Goal: Transaction & Acquisition: Subscribe to service/newsletter

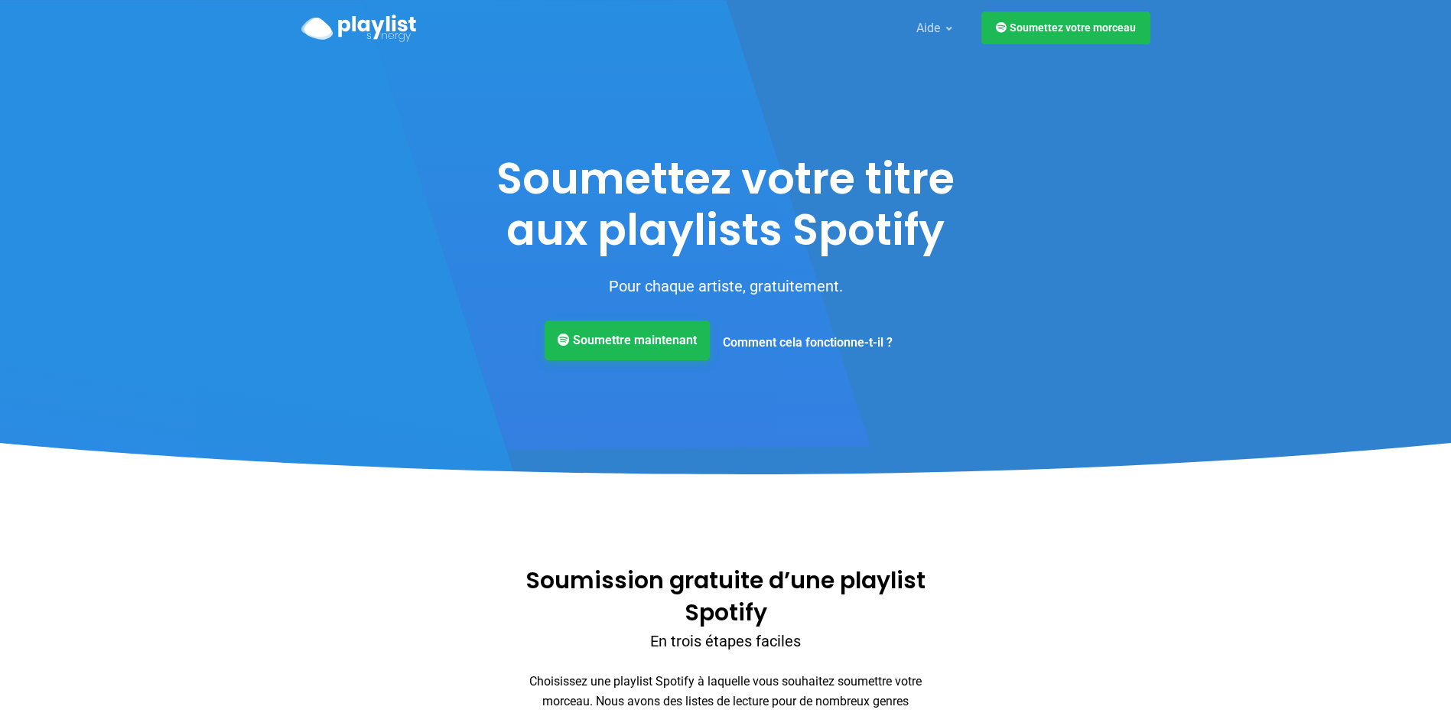
click at [613, 343] on font "Soumettre maintenant" at bounding box center [635, 340] width 124 height 15
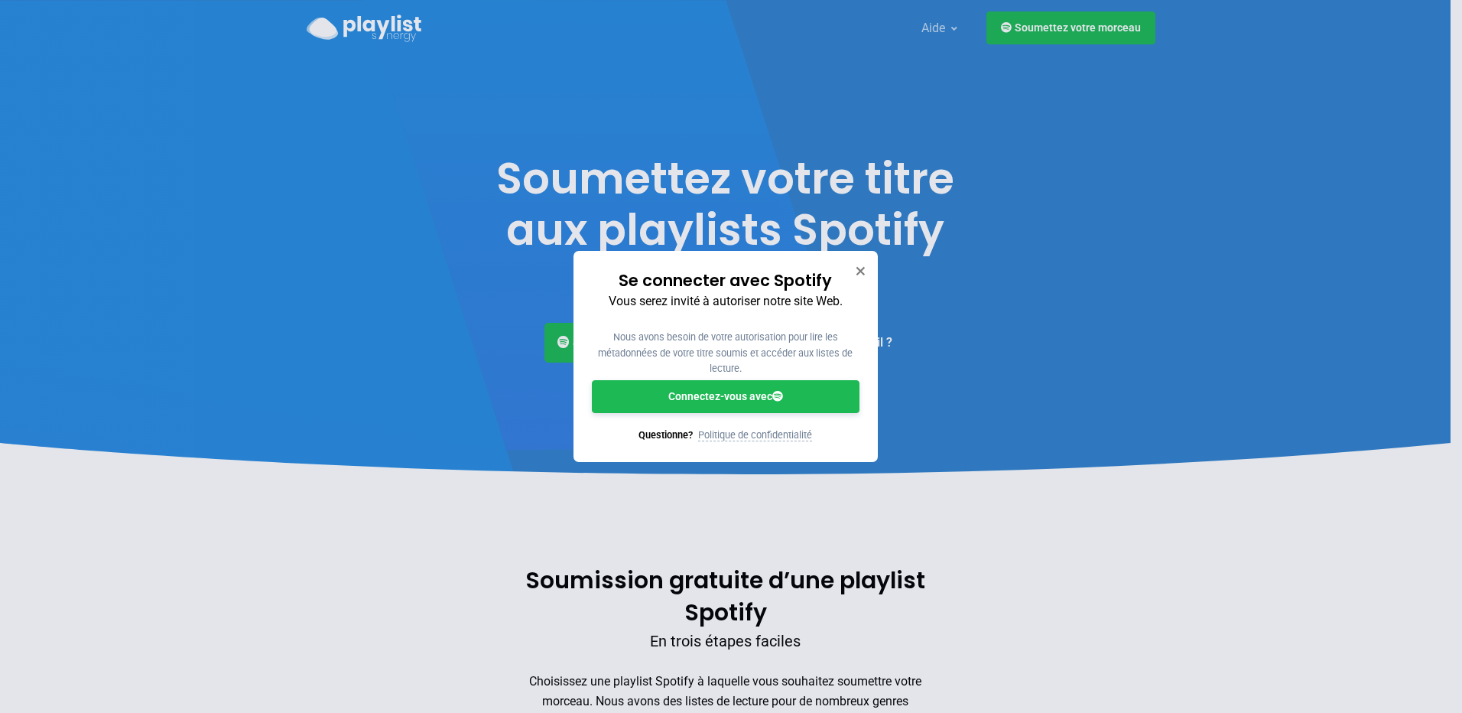
click at [725, 402] on font "Connectez-vous avec" at bounding box center [720, 396] width 104 height 12
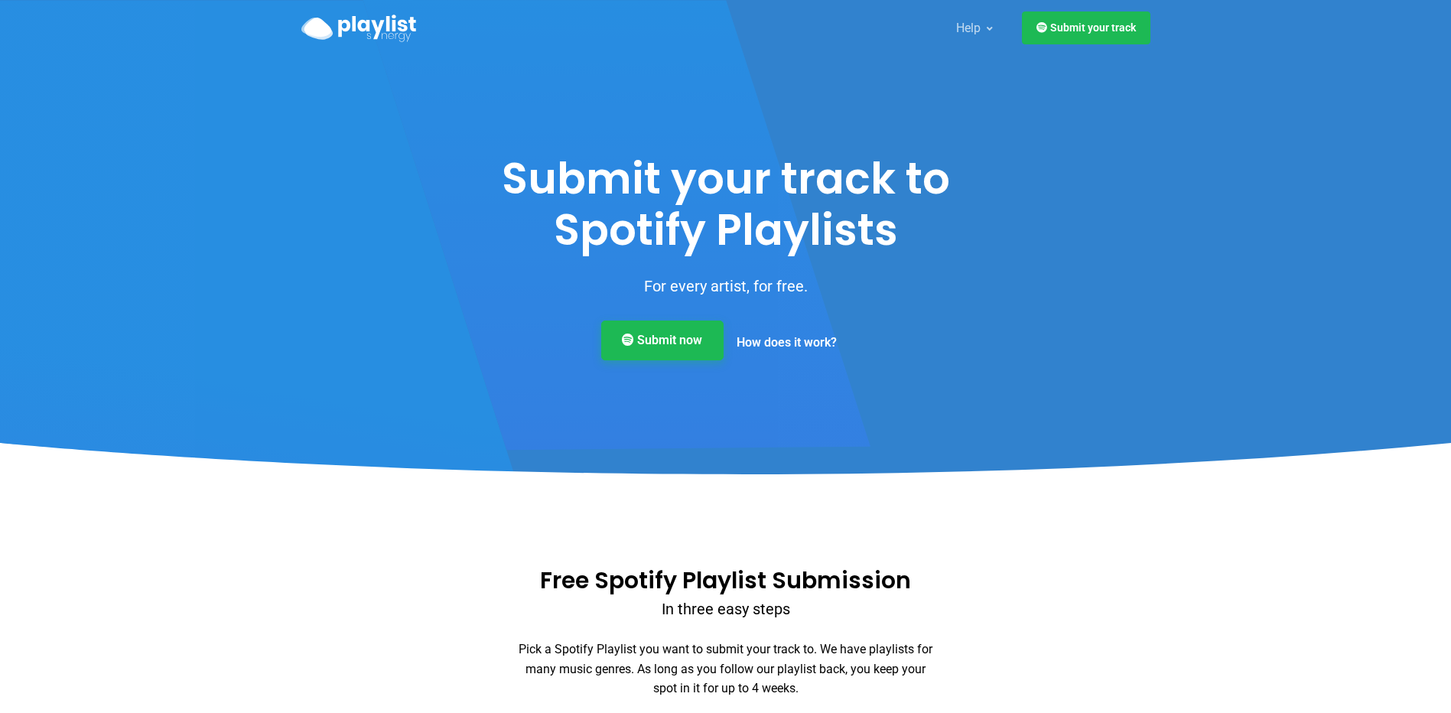
click at [656, 347] on link "Submit now" at bounding box center [662, 340] width 122 height 40
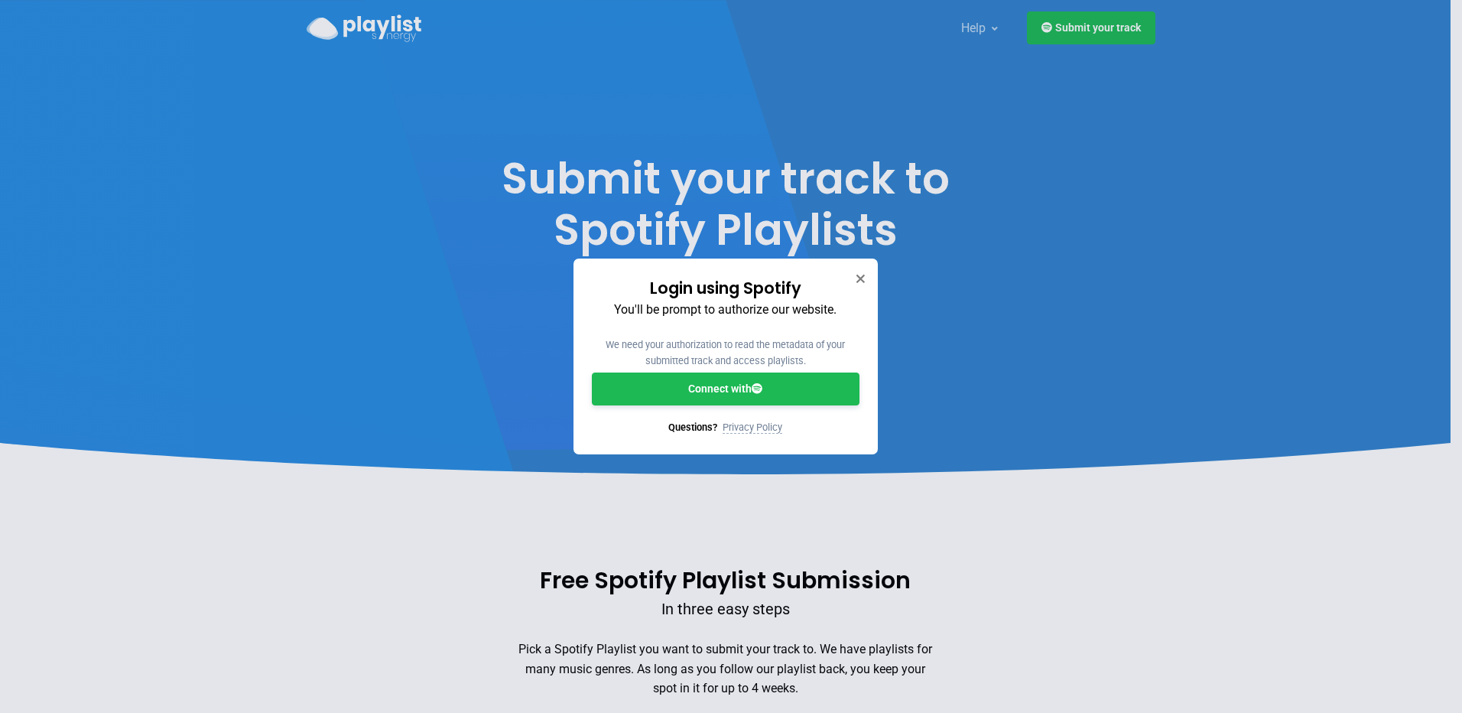
click at [697, 392] on link "Connect with" at bounding box center [726, 388] width 268 height 33
